Goal: Information Seeking & Learning: Check status

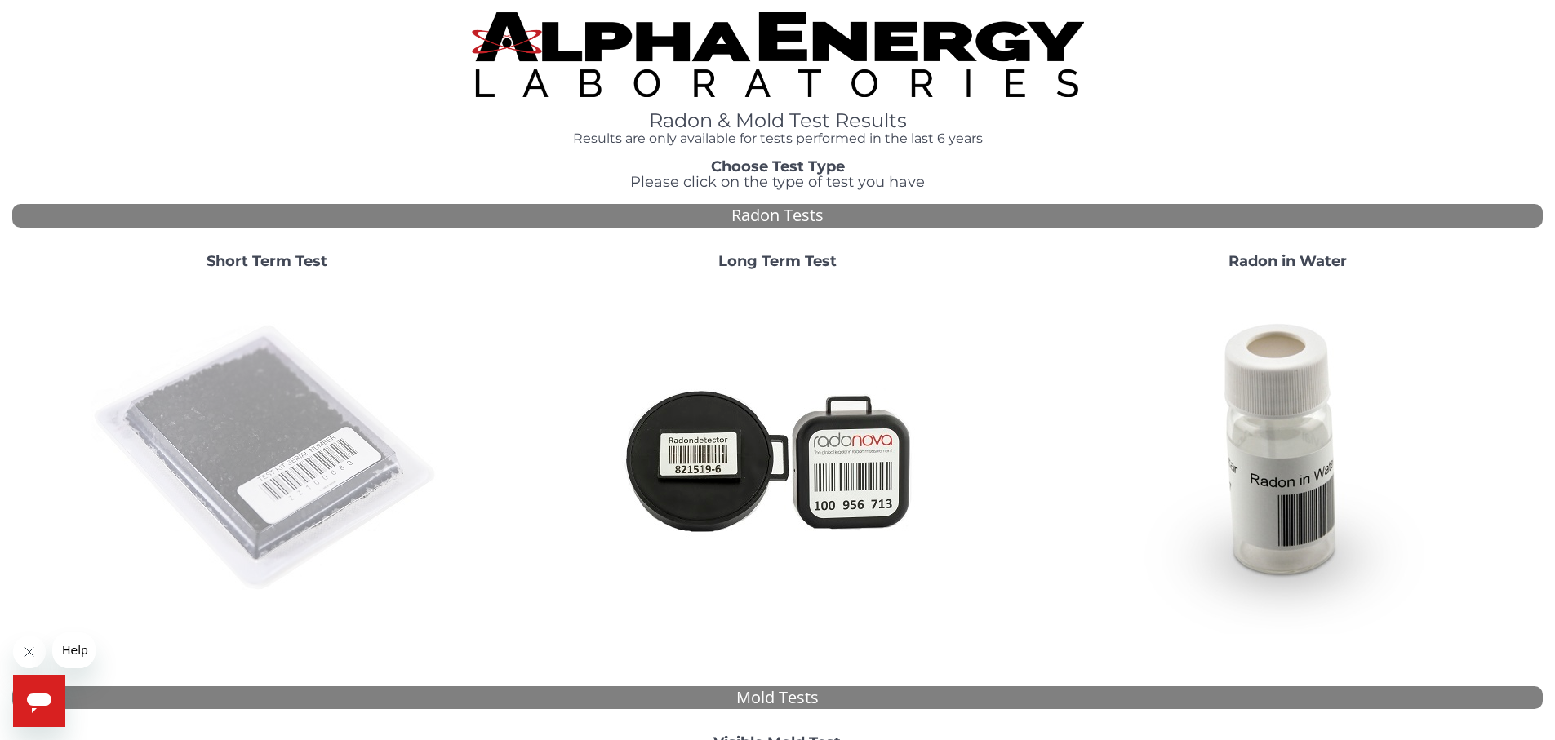
click at [219, 443] on img at bounding box center [266, 458] width 351 height 351
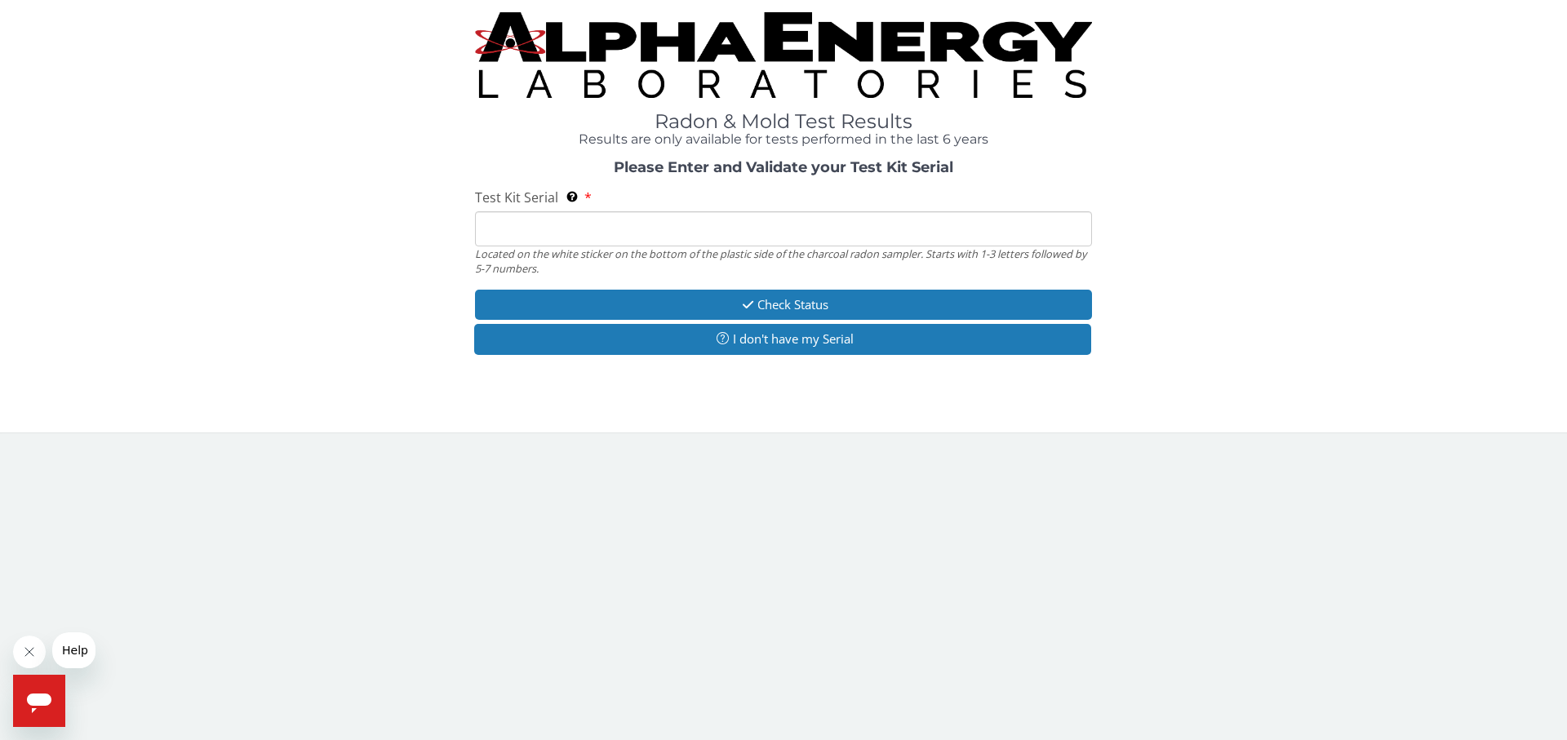
click at [526, 225] on input "Test Kit Serial Located on the white sticker on the bottom of the plastic side …" at bounding box center [783, 228] width 617 height 35
paste input "ML196349"
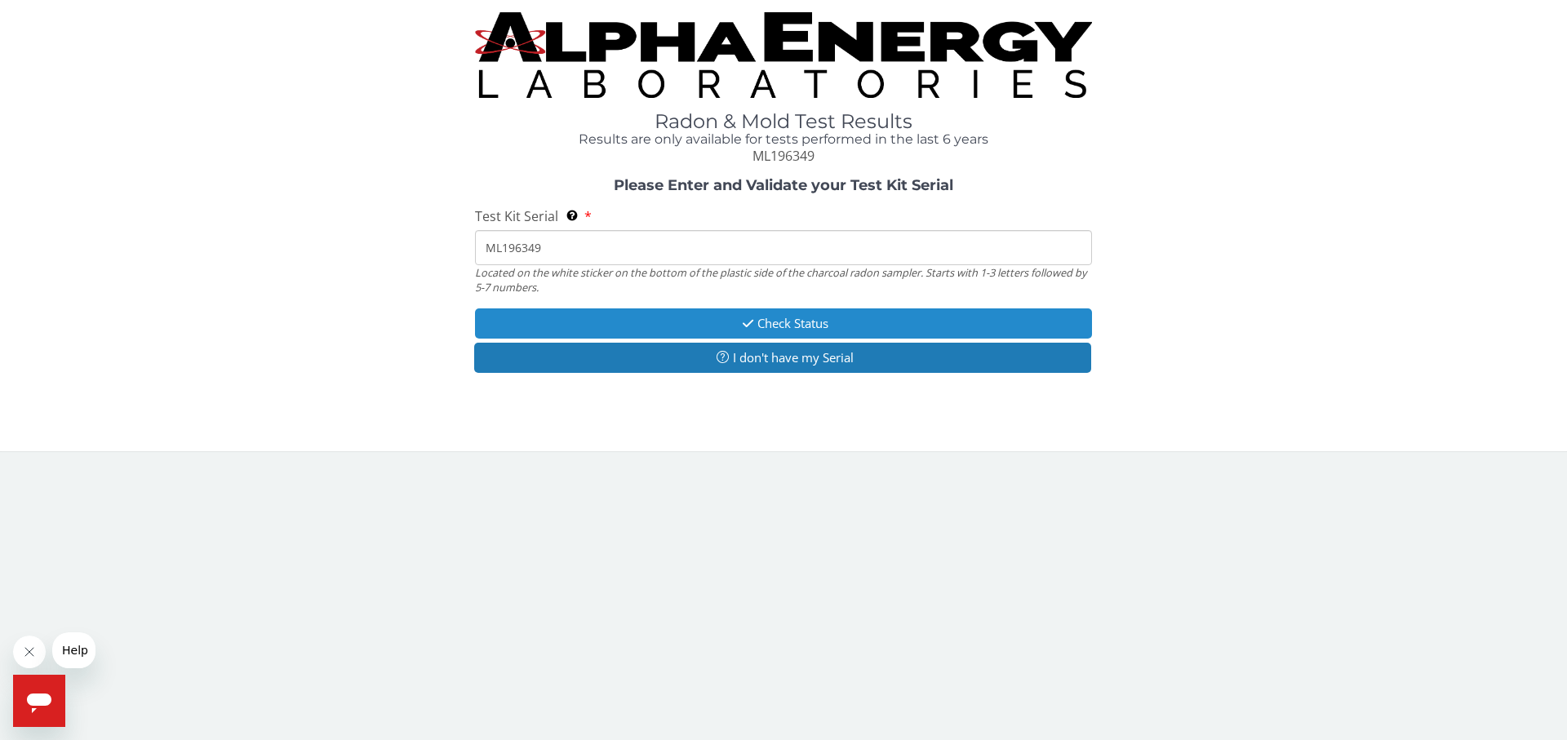
type input "ML196349"
click at [797, 324] on button "Check Status" at bounding box center [783, 324] width 617 height 30
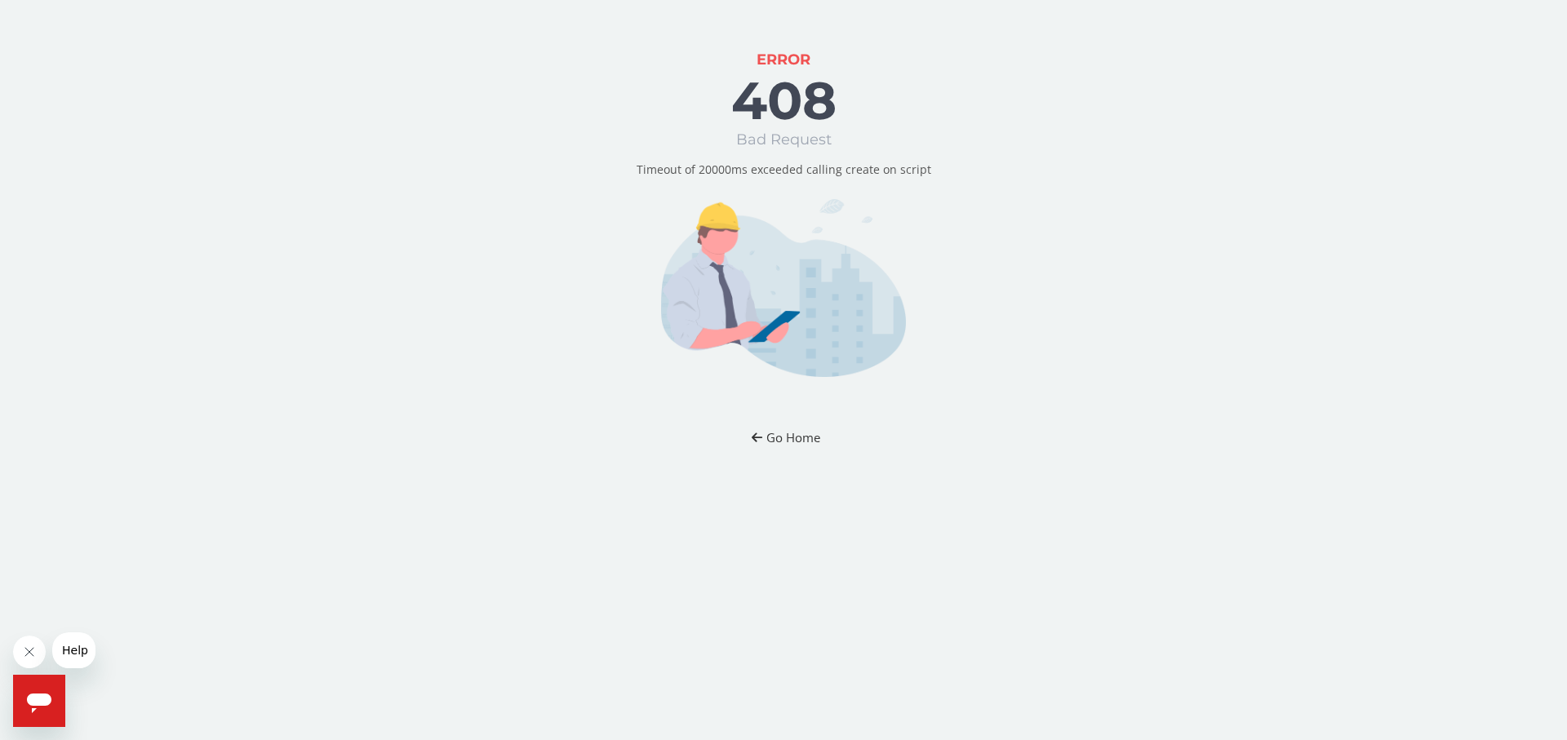
click at [816, 431] on button "Go Home" at bounding box center [784, 438] width 96 height 30
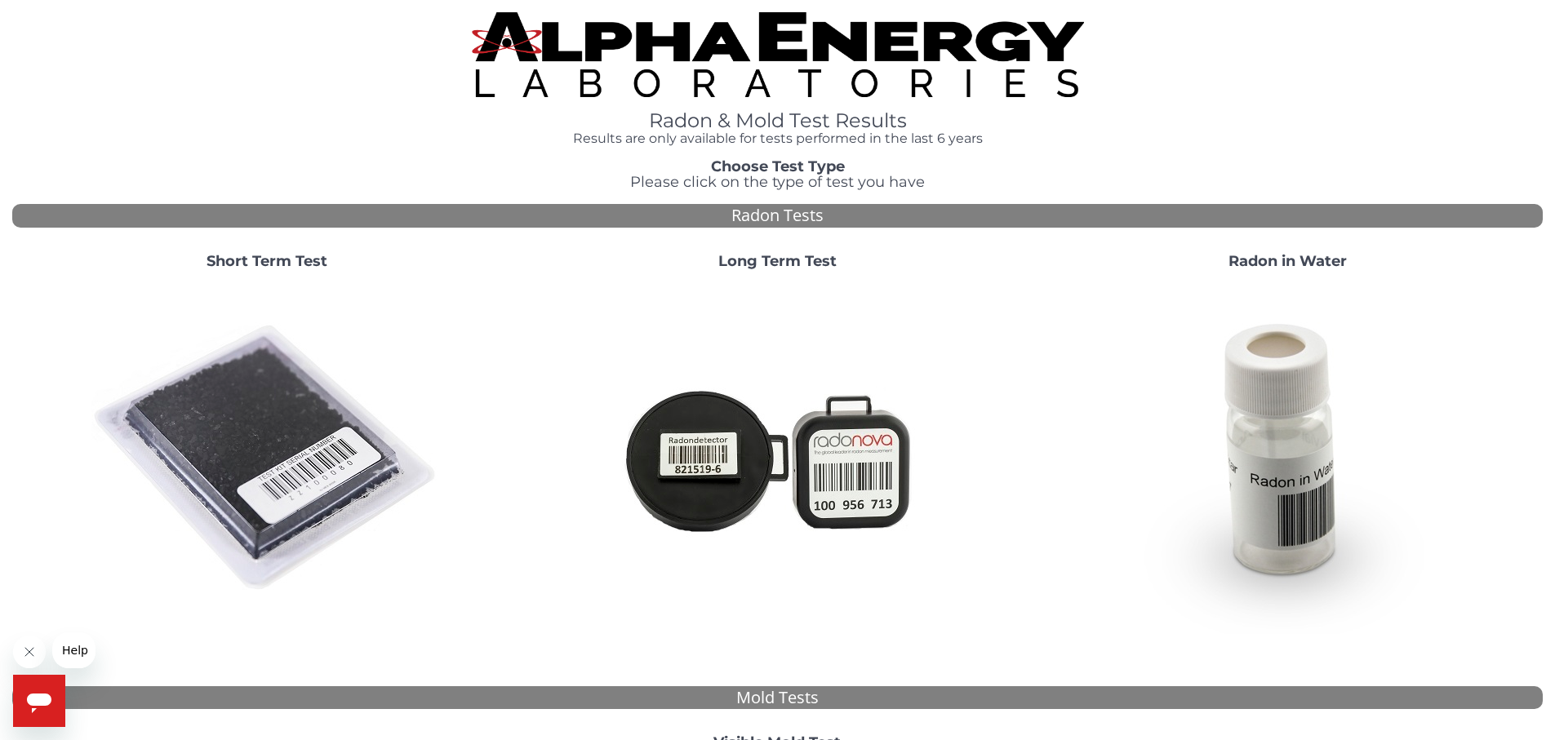
click at [29, 645] on button "Close message from company" at bounding box center [29, 652] width 33 height 33
click at [286, 496] on img at bounding box center [266, 458] width 351 height 351
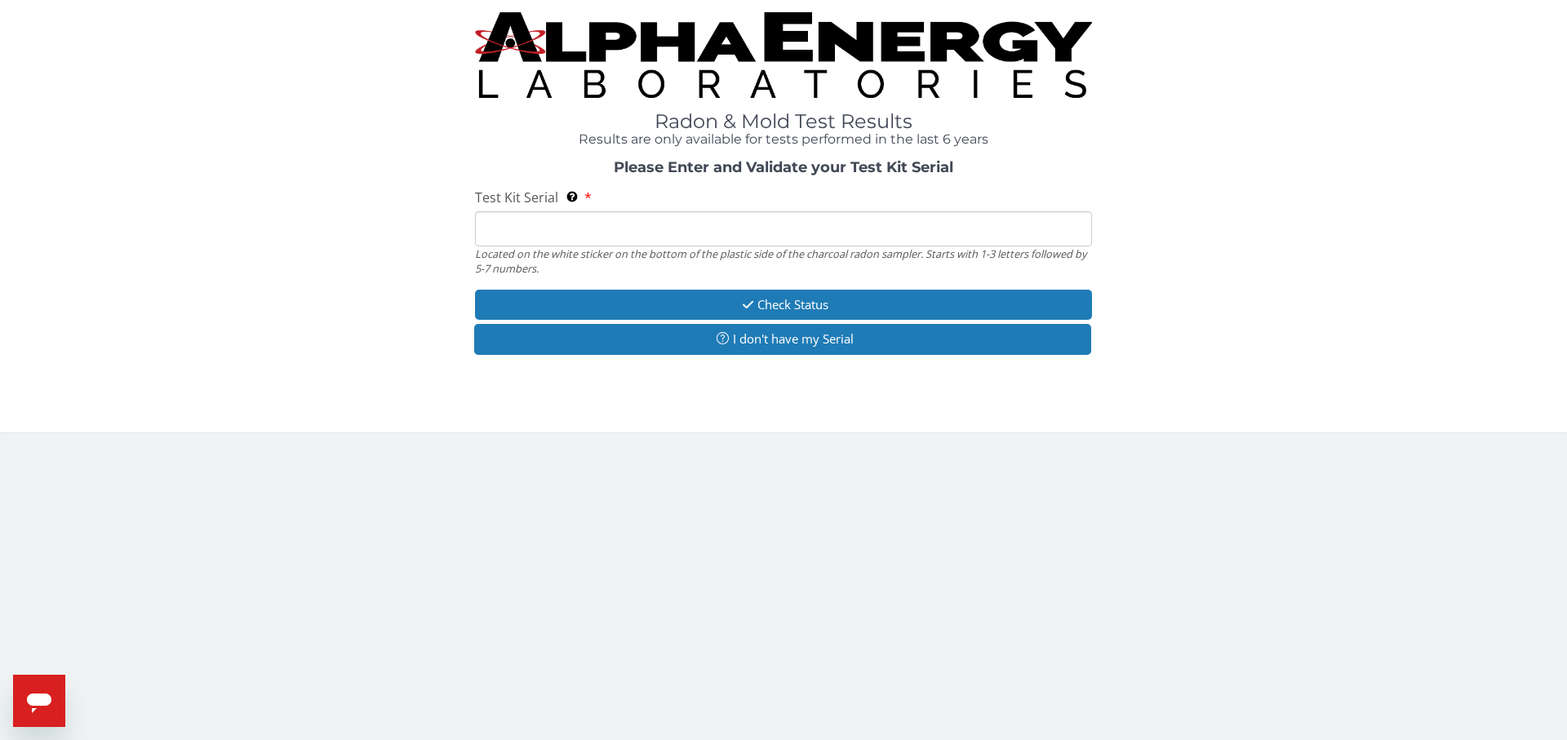
click at [571, 217] on input "Test Kit Serial Located on the white sticker on the bottom of the plastic side …" at bounding box center [783, 228] width 617 height 35
paste input "ML196349"
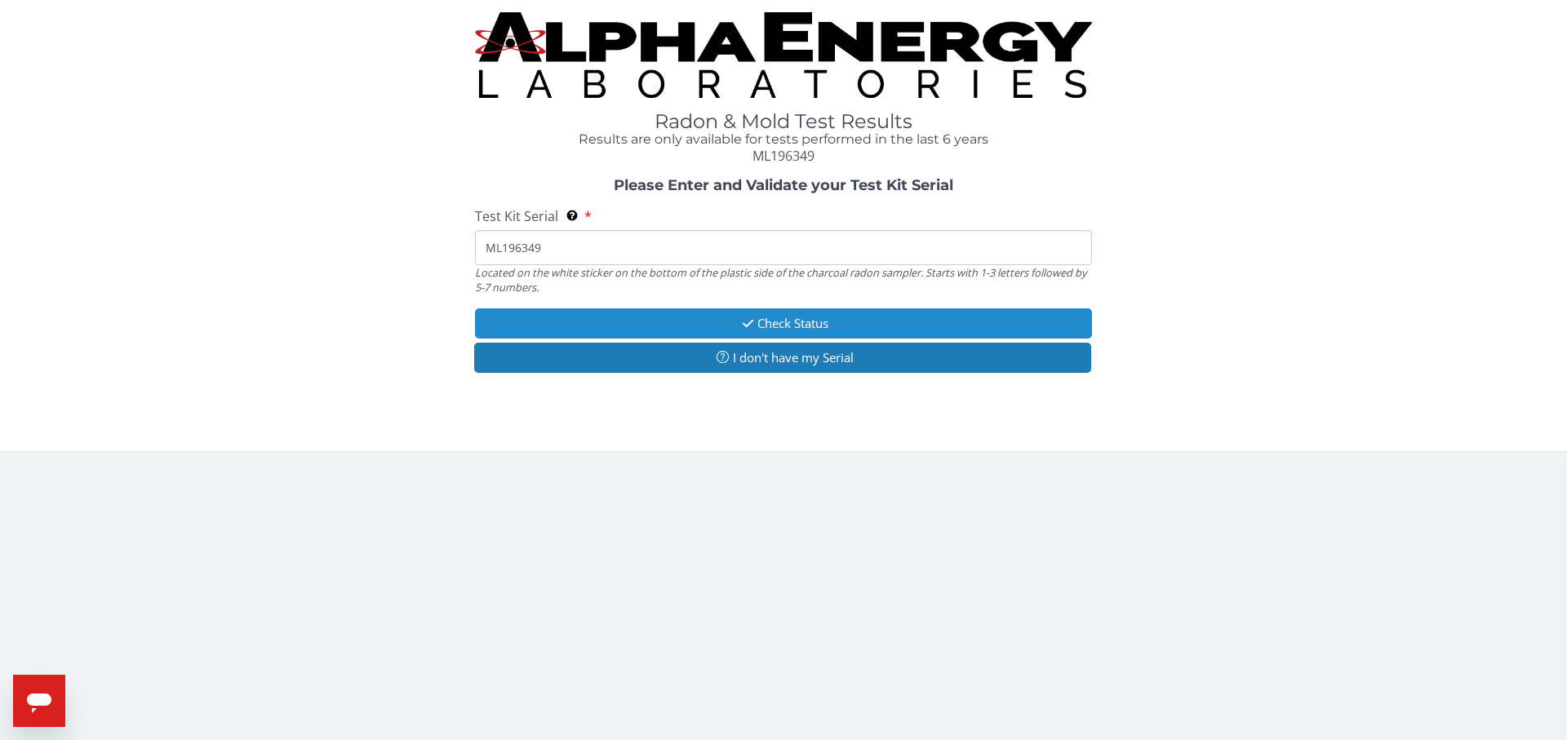
type input "ML196349"
click at [799, 322] on button "Check Status" at bounding box center [783, 324] width 617 height 30
